Goal: Check status: Check status

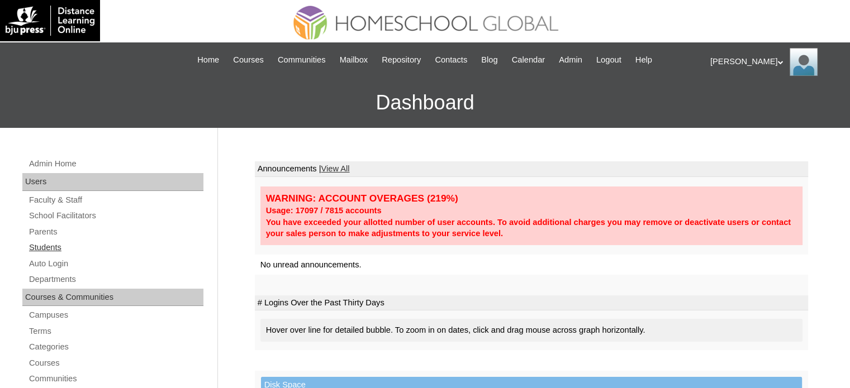
click at [58, 249] on link "Students" at bounding box center [115, 248] width 175 height 14
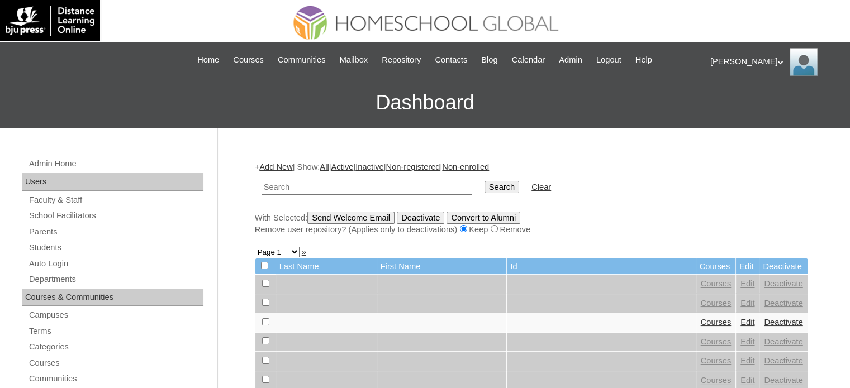
paste input "MHS0239-TECHPH2023"
type input "MHS0239-TECHPH2023"
click at [484, 188] on input "Search" at bounding box center [501, 187] width 35 height 12
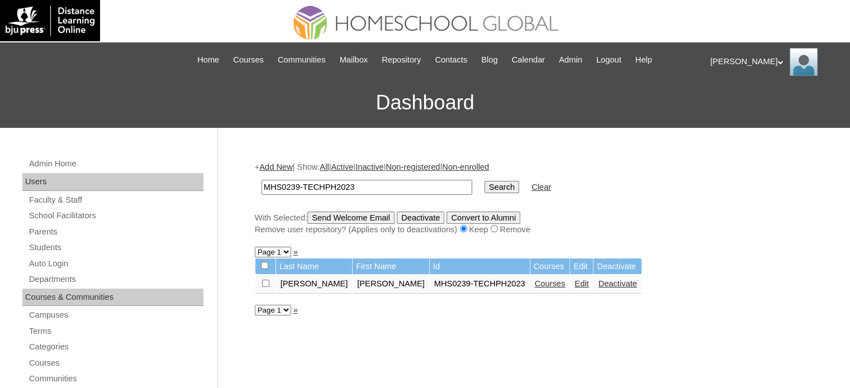
click at [535, 287] on link "Courses" at bounding box center [550, 283] width 31 height 9
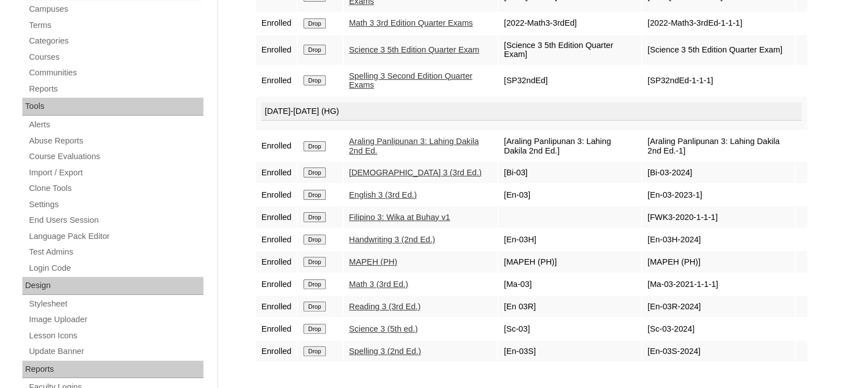
scroll to position [298, 0]
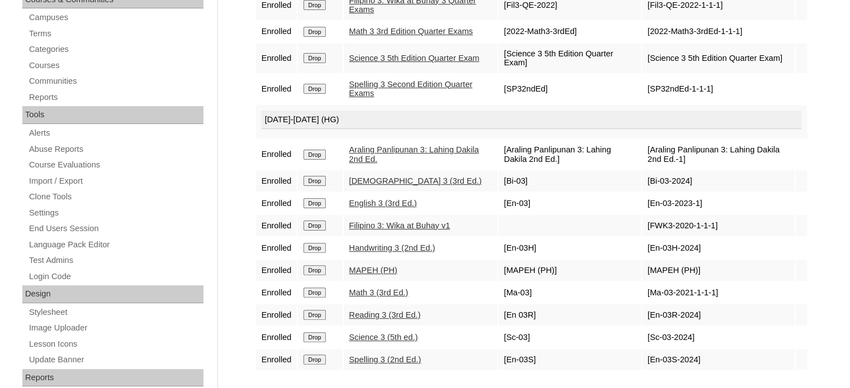
click at [392, 253] on link "Handwriting 3 (2nd Ed.)" at bounding box center [392, 248] width 86 height 9
click at [392, 186] on link "Bible 3 (3rd Ed.)" at bounding box center [415, 181] width 132 height 9
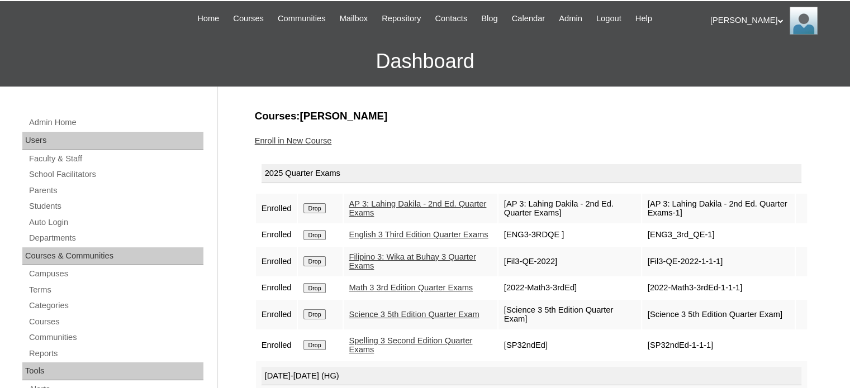
scroll to position [0, 0]
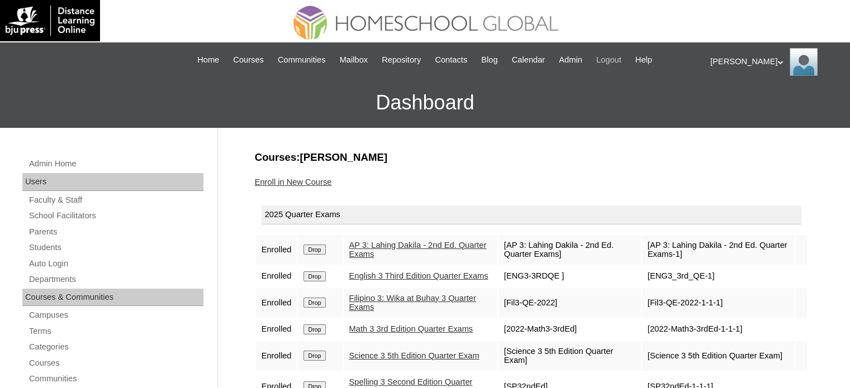
click at [613, 58] on span "Logout" at bounding box center [608, 60] width 25 height 13
